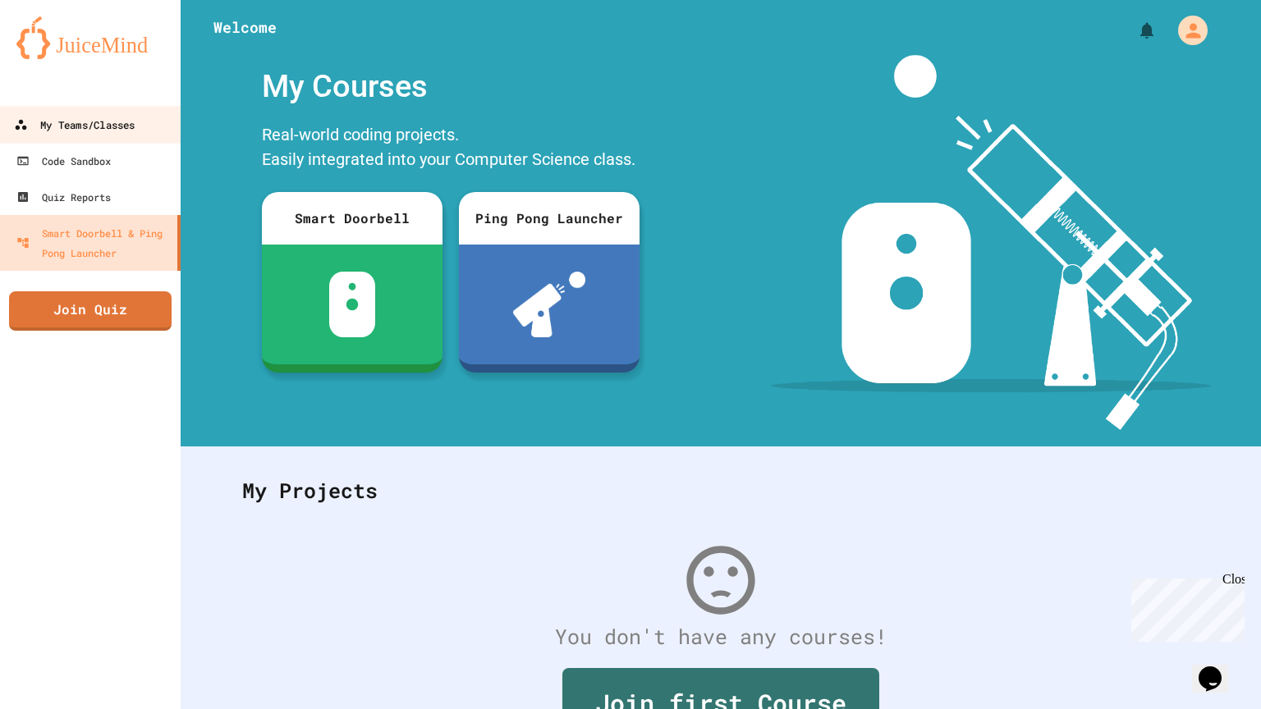
click at [89, 115] on div "My Teams/Classes" at bounding box center [74, 125] width 121 height 21
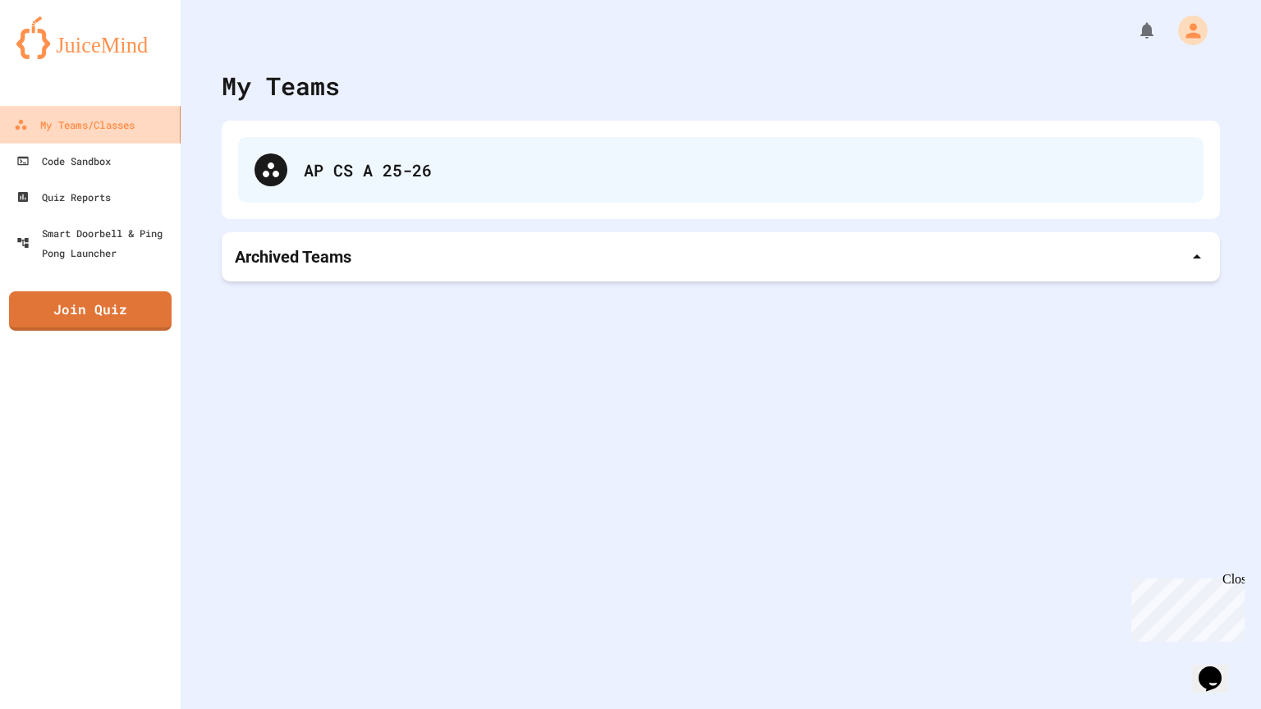
click at [388, 184] on div "AP CS A 25-26" at bounding box center [720, 170] width 965 height 66
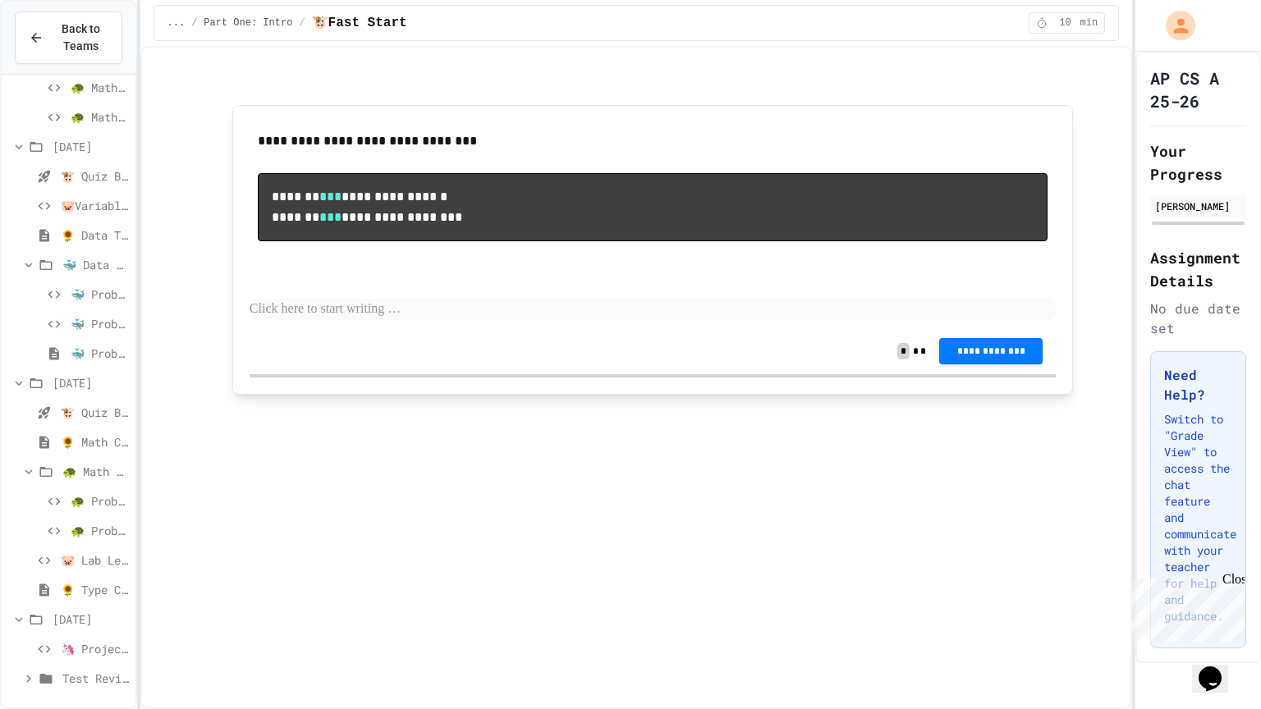
click at [92, 640] on span "🦄 Project - Hidden Figures: Launch Weight Calculator" at bounding box center [95, 648] width 68 height 17
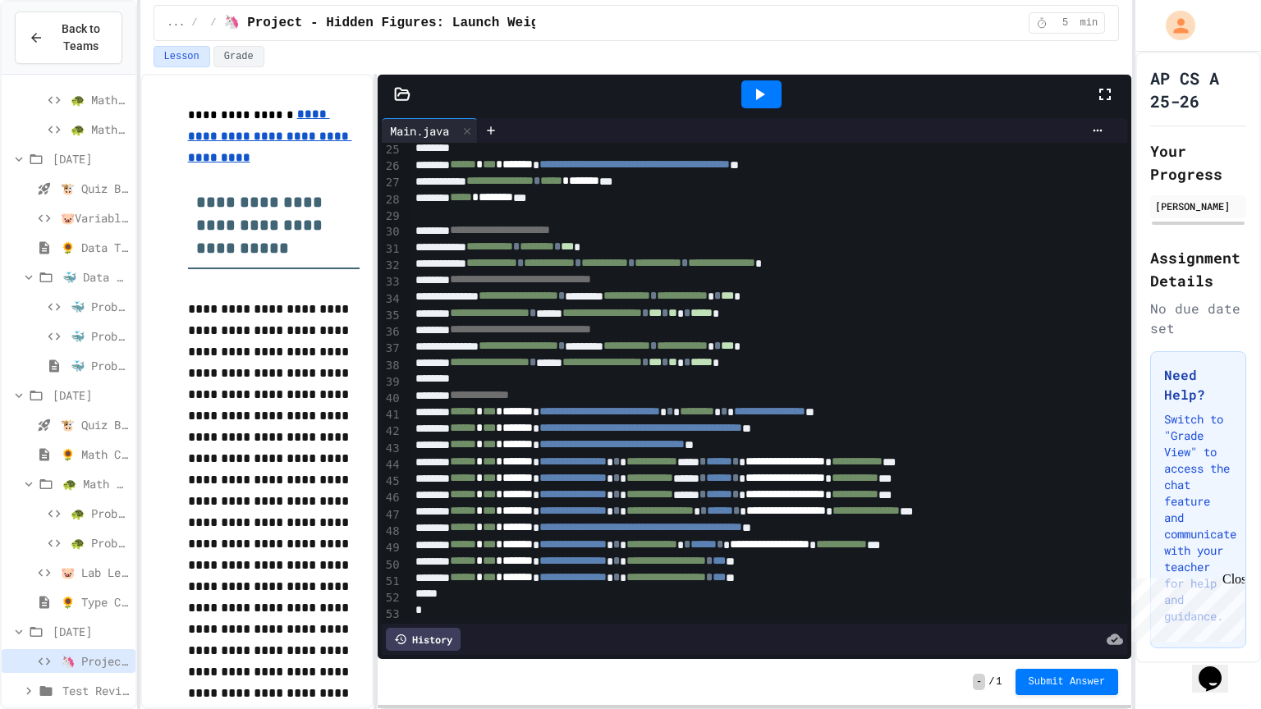
scroll to position [167, 0]
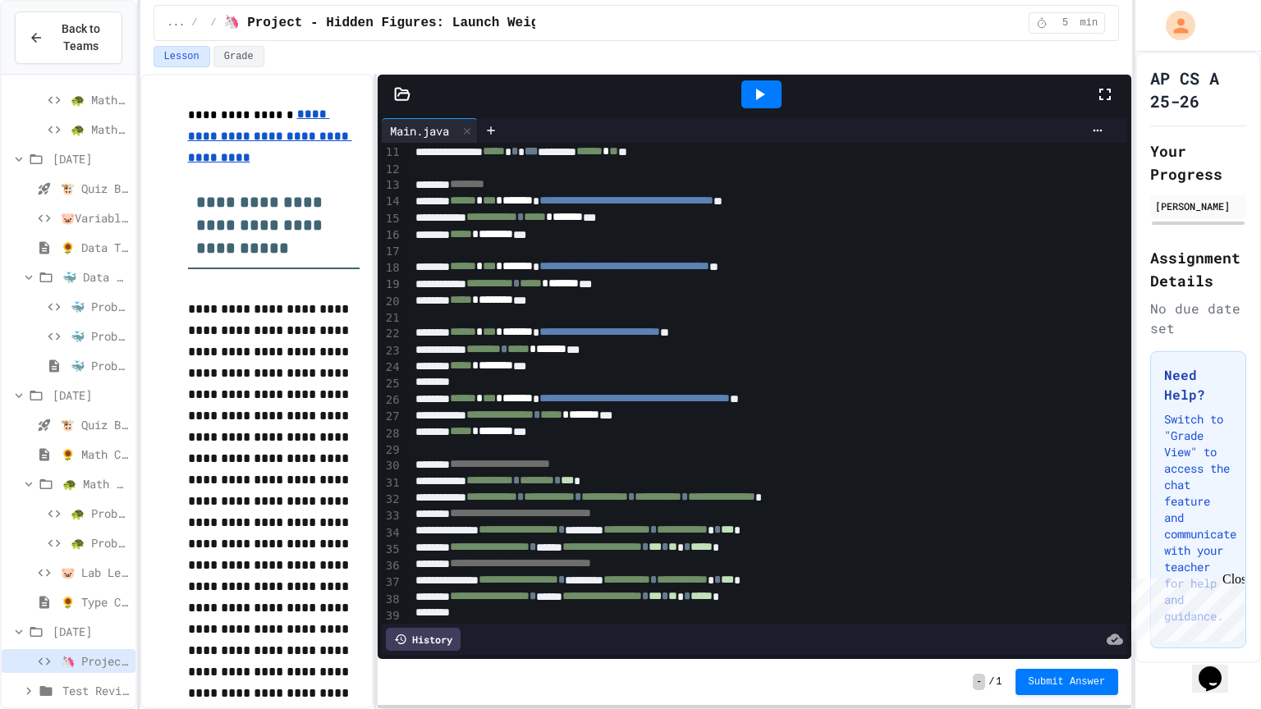
click at [752, 167] on div at bounding box center [796, 168] width 772 height 16
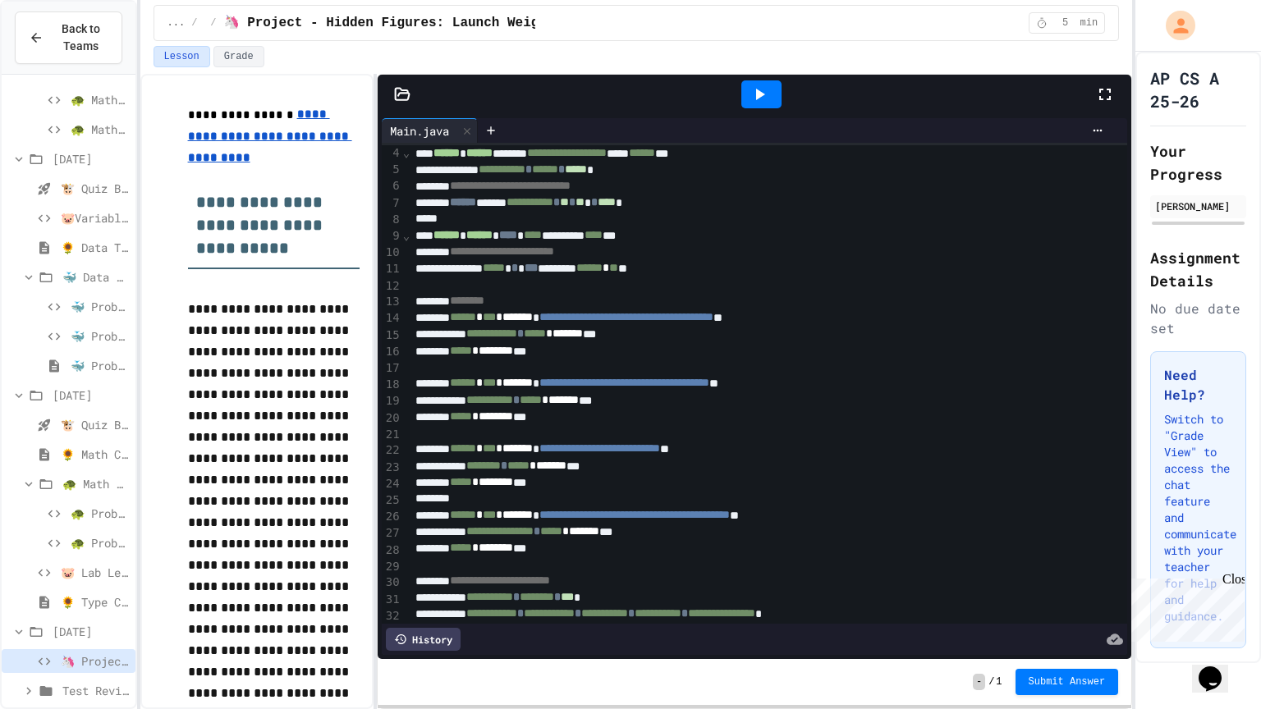
scroll to position [16, 0]
